Goal: Task Accomplishment & Management: Use online tool/utility

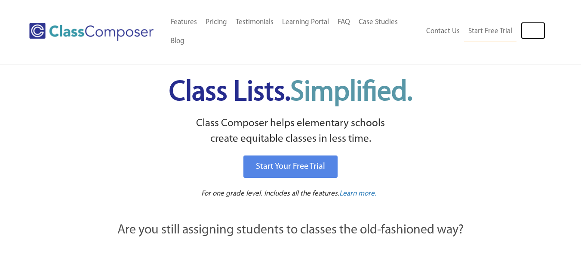
drag, startPoint x: 0, startPoint y: 0, endPoint x: 462, endPoint y: 154, distance: 487.2
click at [527, 29] on link "Log In" at bounding box center [533, 30] width 25 height 17
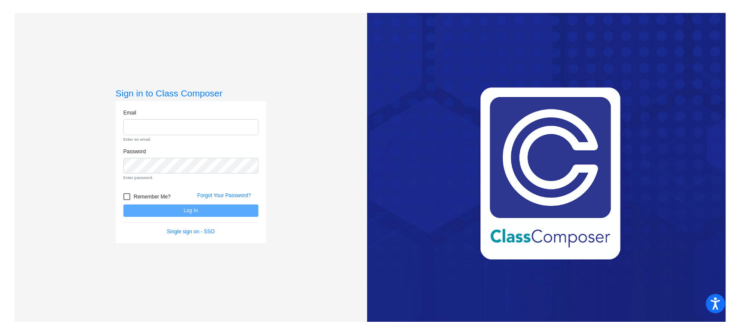
click at [463, 257] on div "Love Class Composer? Share it with a friend! If you're happy with Class Compose…" at bounding box center [546, 174] width 359 height 322
click at [155, 128] on input "email" at bounding box center [190, 127] width 135 height 16
type input "kimiko.gustafson@jeffco.k12.co.us"
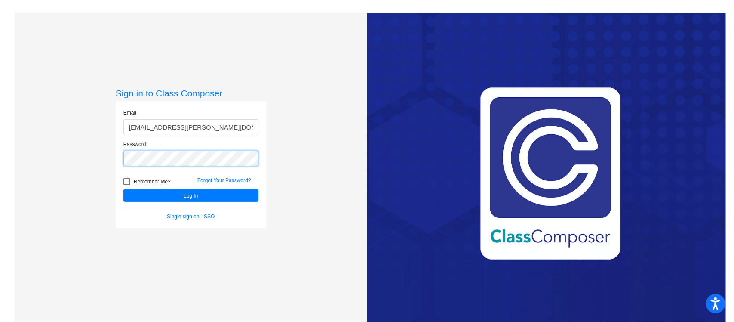
click at [123, 189] on button "Log In" at bounding box center [190, 195] width 135 height 12
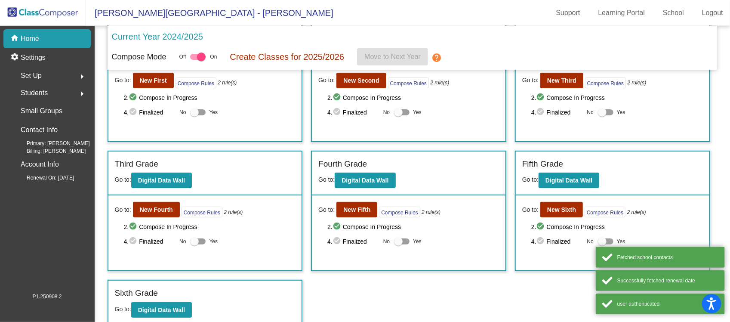
scroll to position [55, 0]
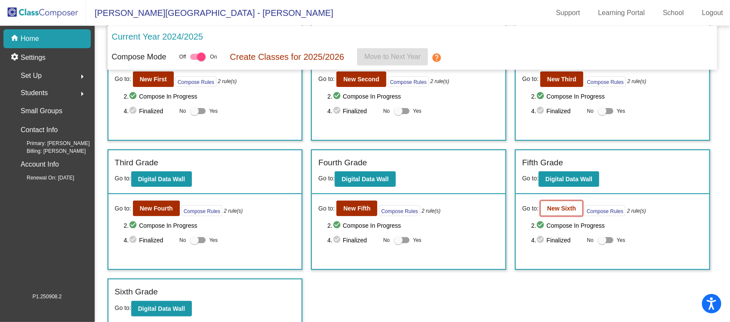
click at [557, 205] on b "New Sixth" at bounding box center [561, 208] width 29 height 7
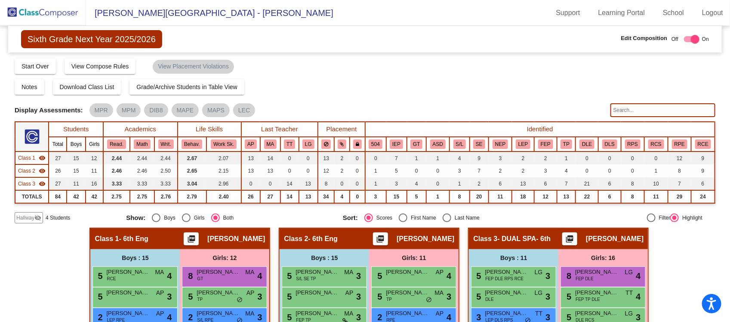
scroll to position [161, 0]
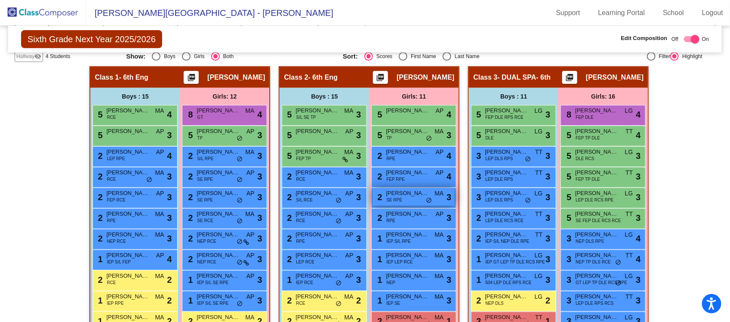
click at [397, 195] on span "Eliza Clark" at bounding box center [407, 193] width 43 height 9
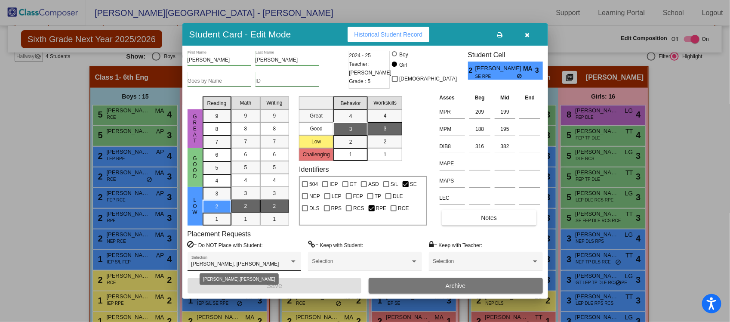
click at [293, 261] on div at bounding box center [293, 261] width 4 height 2
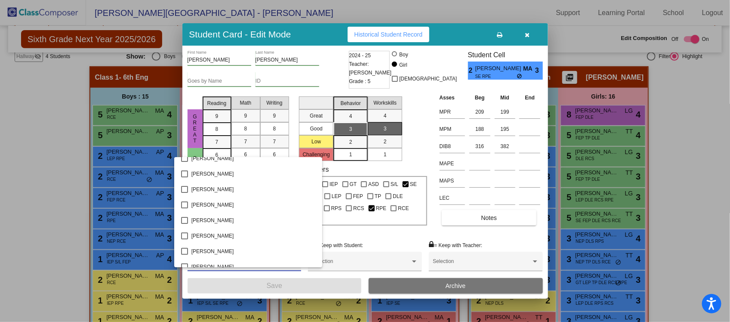
scroll to position [0, 0]
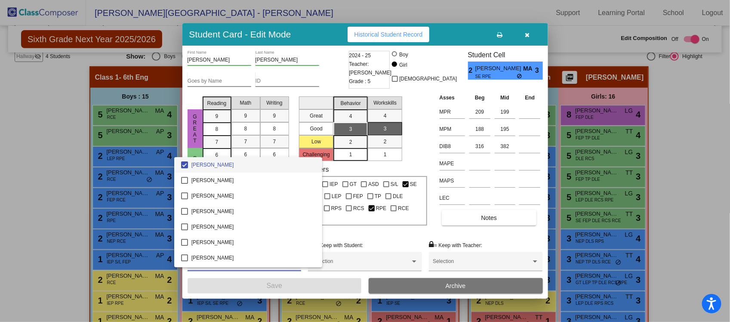
click at [524, 34] on div at bounding box center [365, 161] width 730 height 322
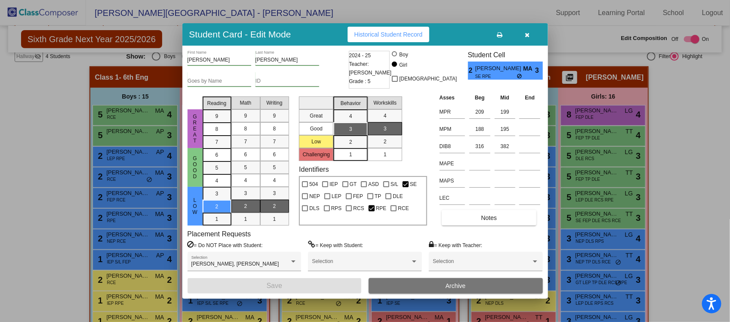
click at [527, 34] on icon "button" at bounding box center [527, 35] width 5 height 6
